Goal: Task Accomplishment & Management: Manage account settings

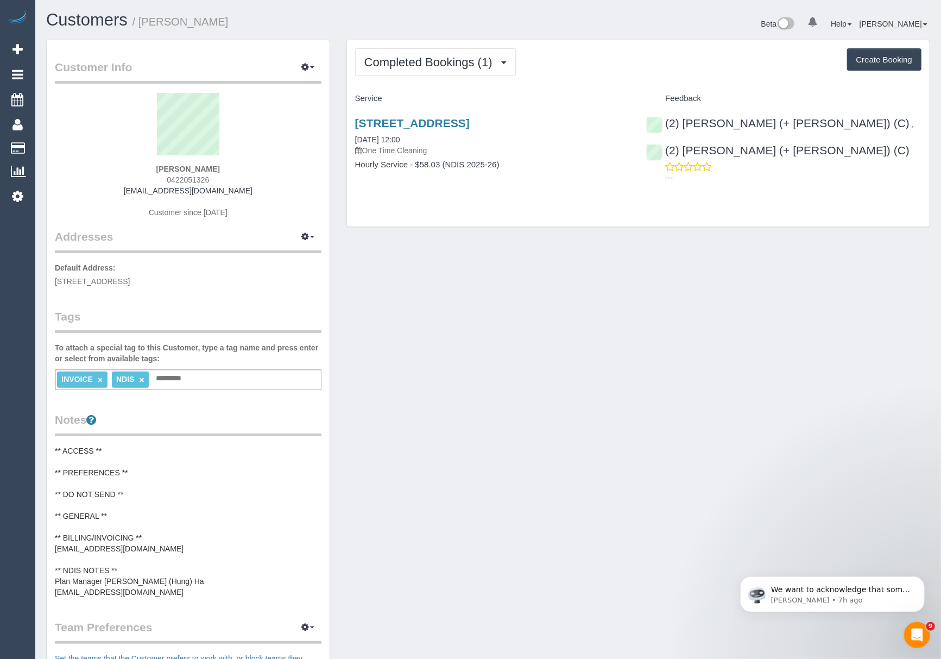
click at [139, 581] on pre "** ACCESS ** ** PREFERENCES ** ** DO NOT SEND ** ** GENERAL ** ** BILLING/INVOI…" at bounding box center [188, 521] width 267 height 152
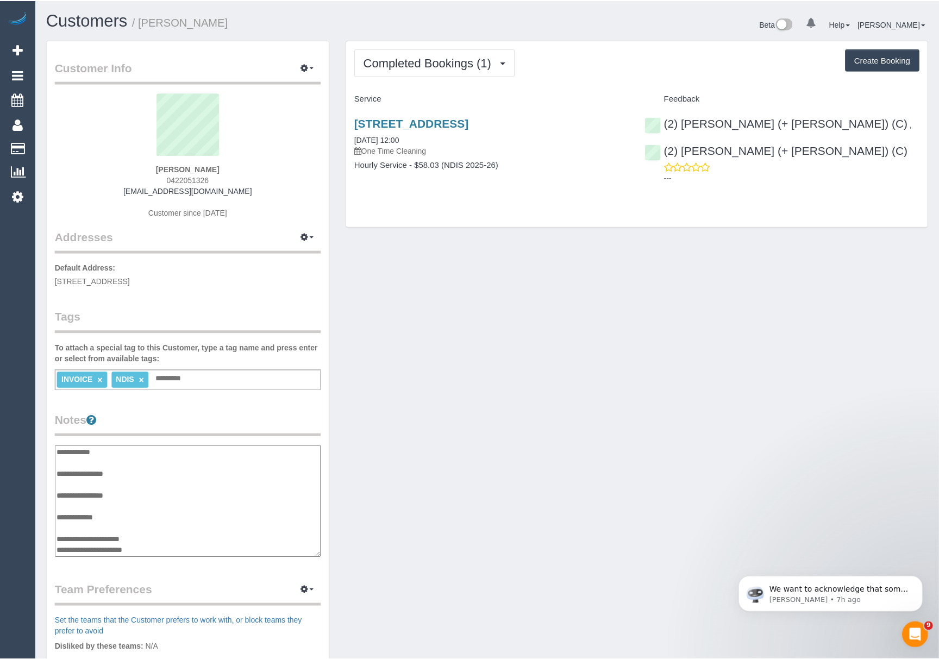
scroll to position [43, 0]
drag, startPoint x: 106, startPoint y: 538, endPoint x: 166, endPoint y: 538, distance: 59.7
click at [166, 538] on textarea "**********" at bounding box center [188, 501] width 266 height 112
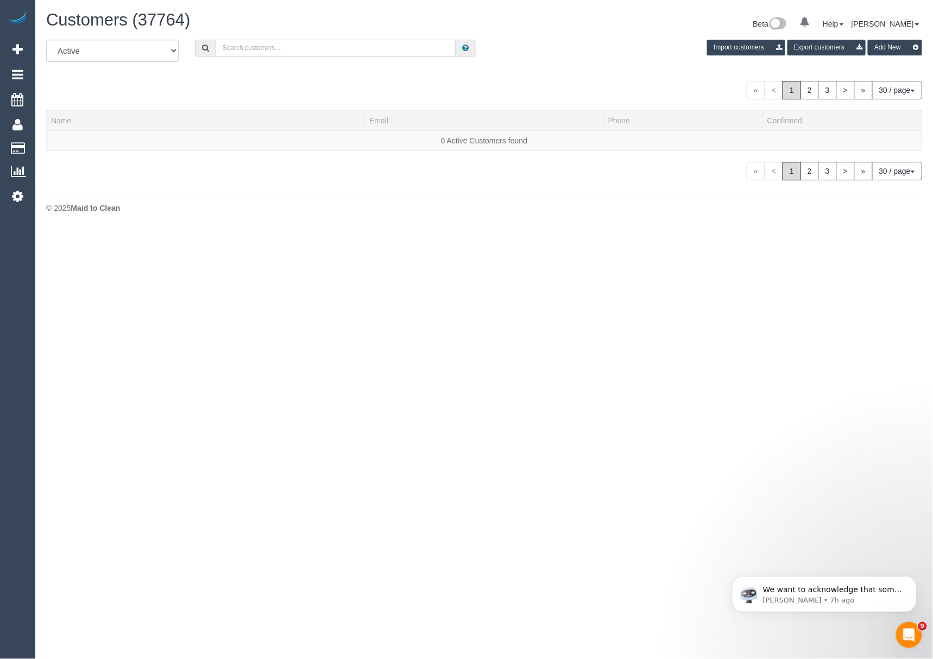
click at [230, 53] on input "text" at bounding box center [336, 48] width 241 height 17
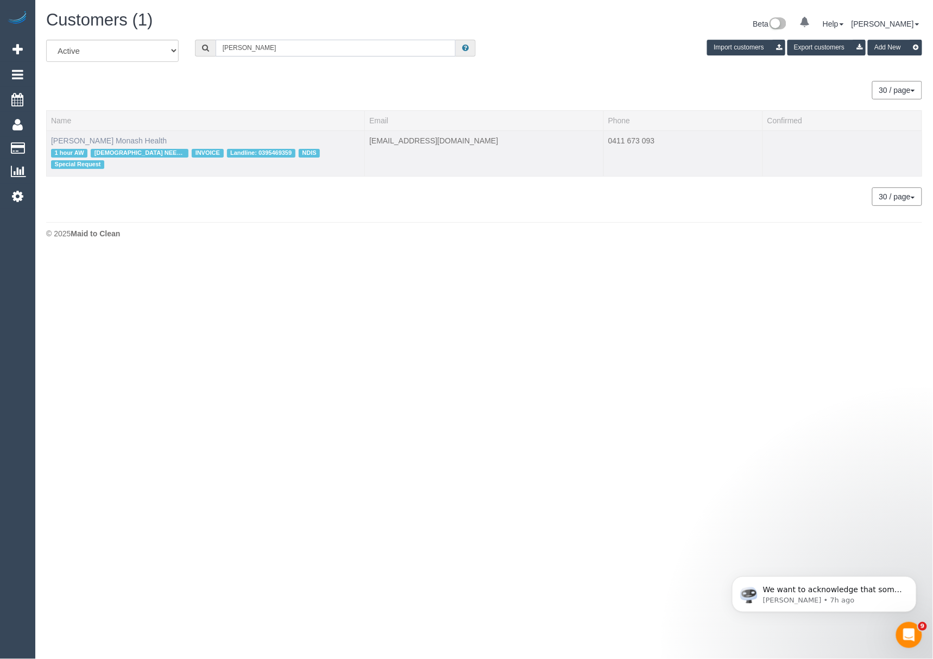
type input "catherine cazaz"
click at [133, 141] on link "Catherine Cazaz Monash Health" at bounding box center [109, 140] width 116 height 9
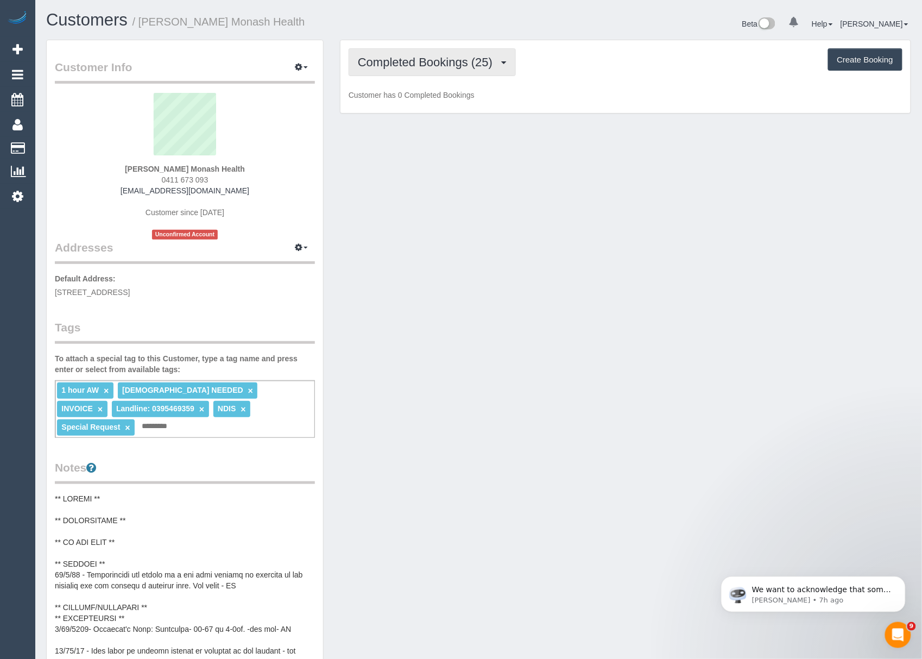
click at [465, 61] on span "Completed Bookings (25)" at bounding box center [428, 62] width 140 height 14
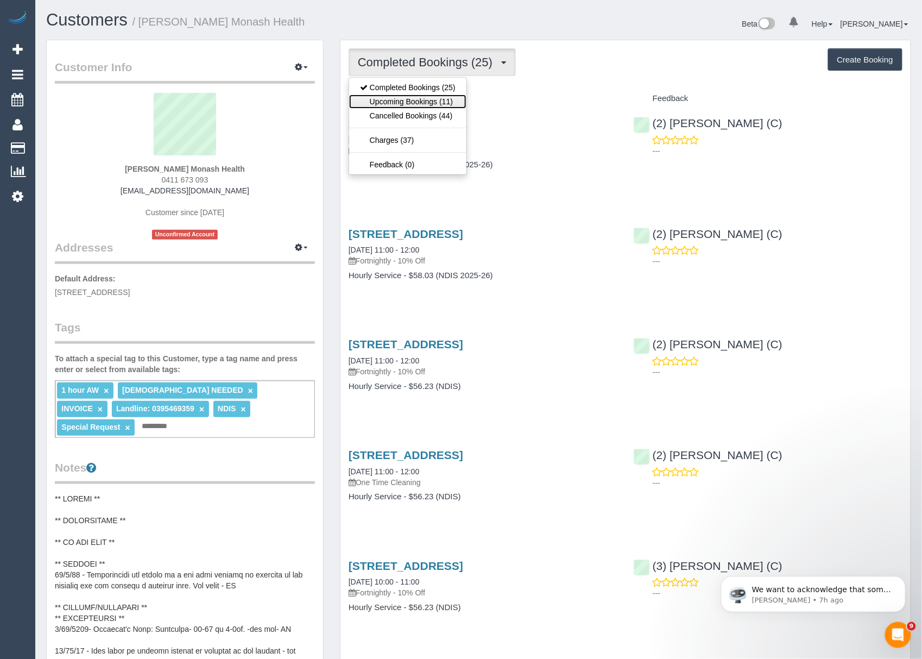
click at [417, 101] on link "Upcoming Bookings (11)" at bounding box center [407, 102] width 117 height 14
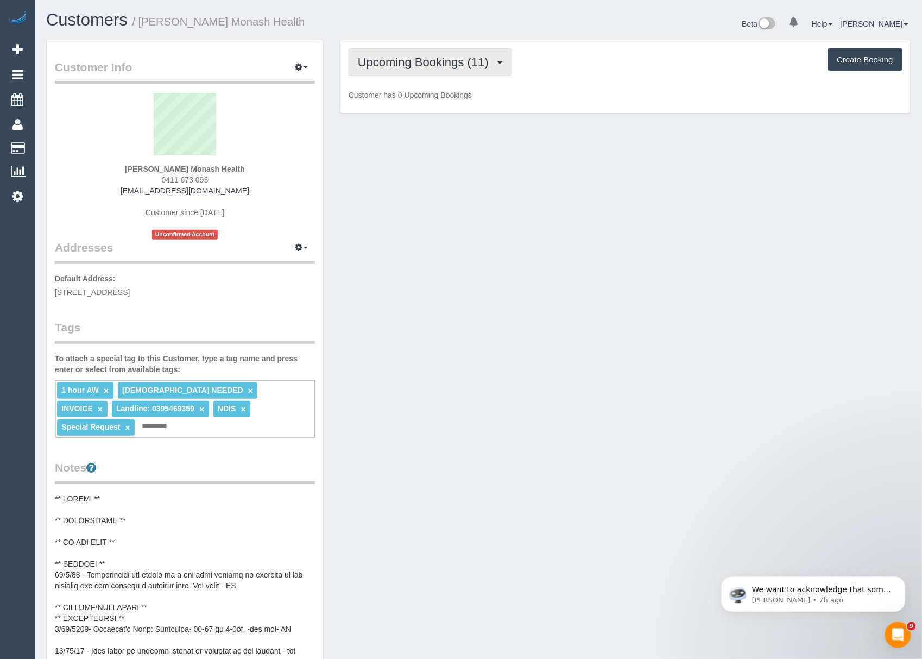
click at [423, 64] on span "Upcoming Bookings (11)" at bounding box center [426, 62] width 136 height 14
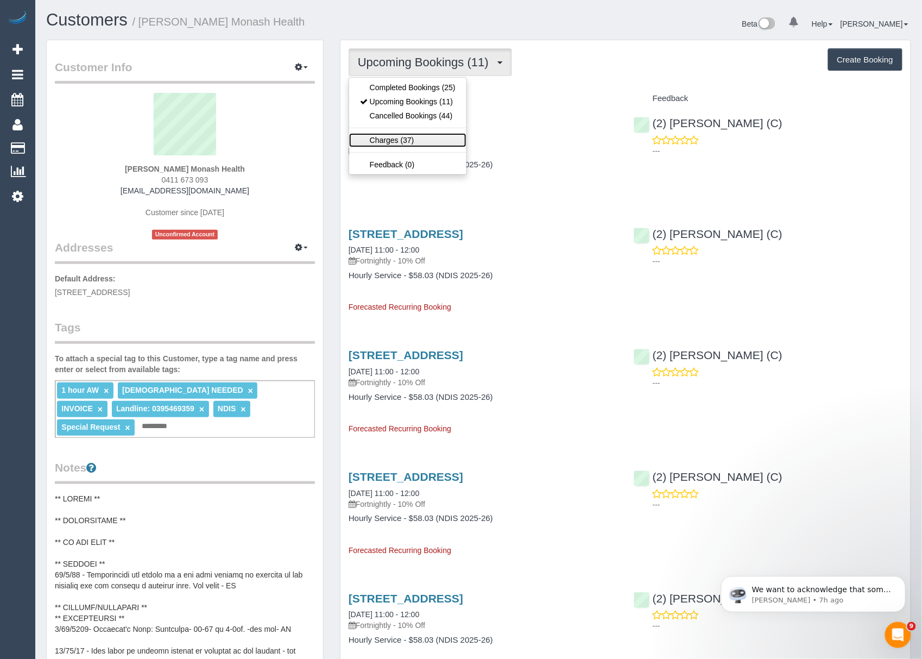
click at [392, 146] on link "Charges (37)" at bounding box center [407, 140] width 117 height 14
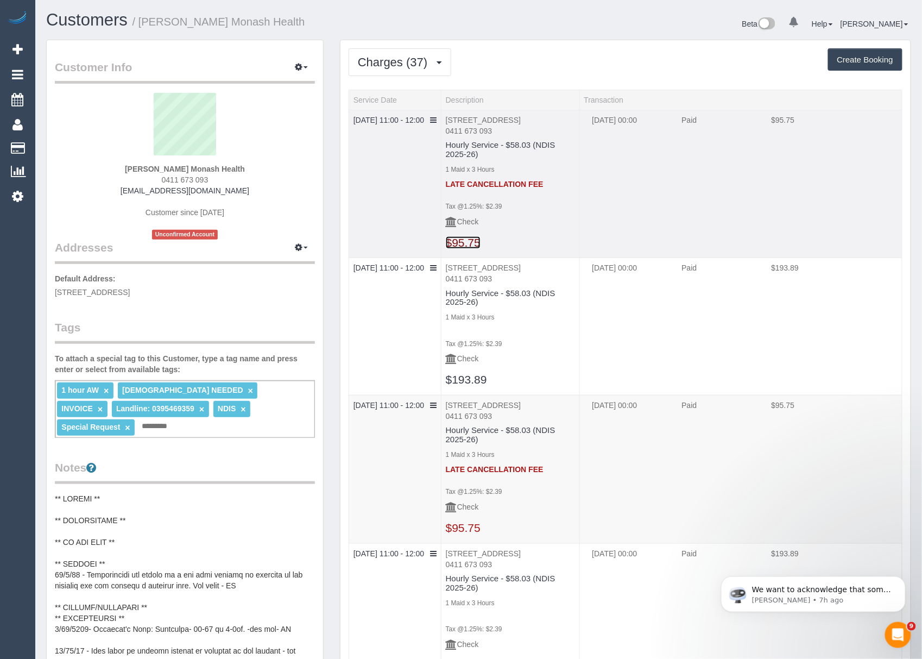
click at [468, 249] on link "$95.75" at bounding box center [463, 242] width 35 height 12
